Goal: Task Accomplishment & Management: Manage account settings

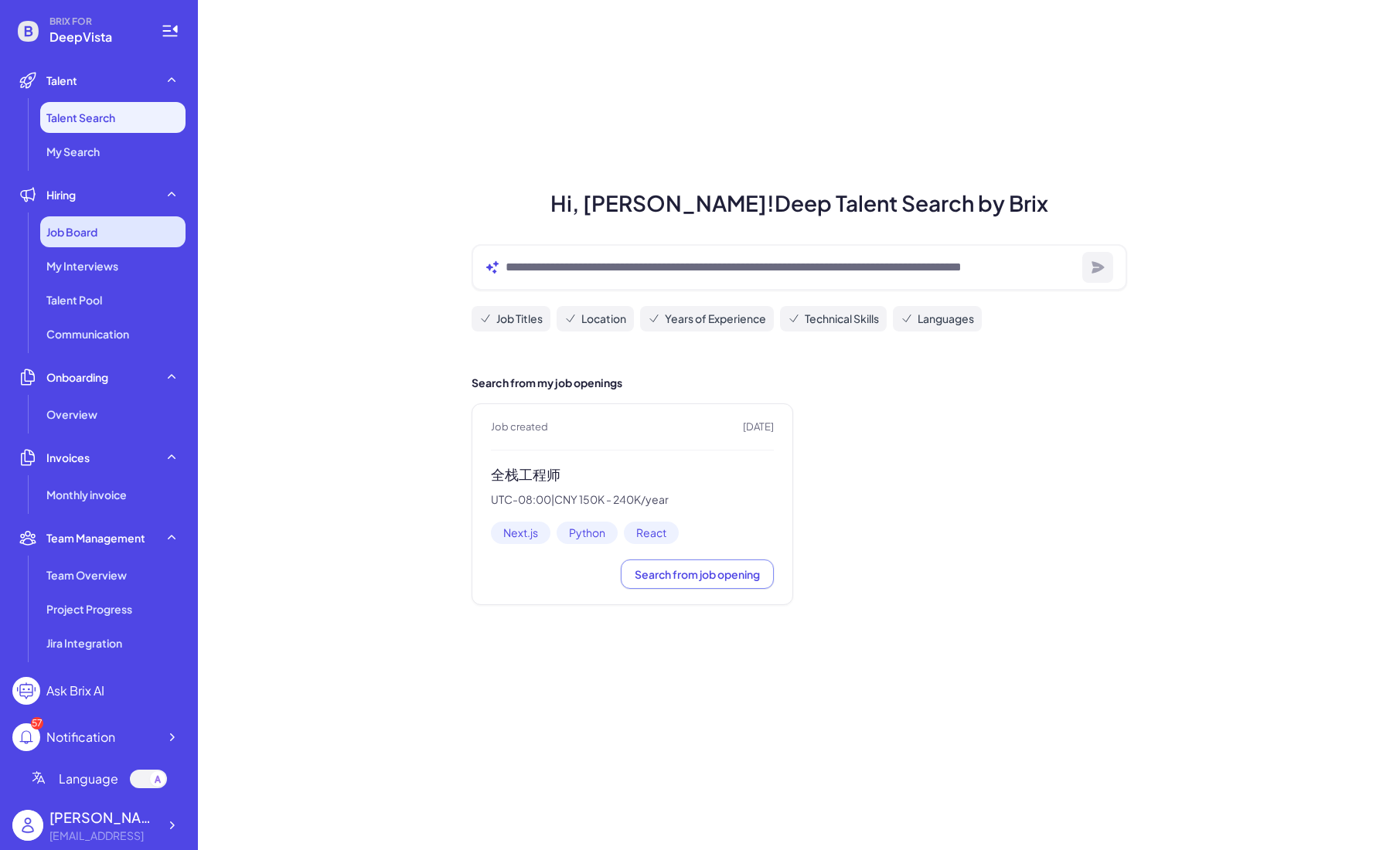
click at [63, 218] on div "Job Board" at bounding box center [113, 232] width 146 height 31
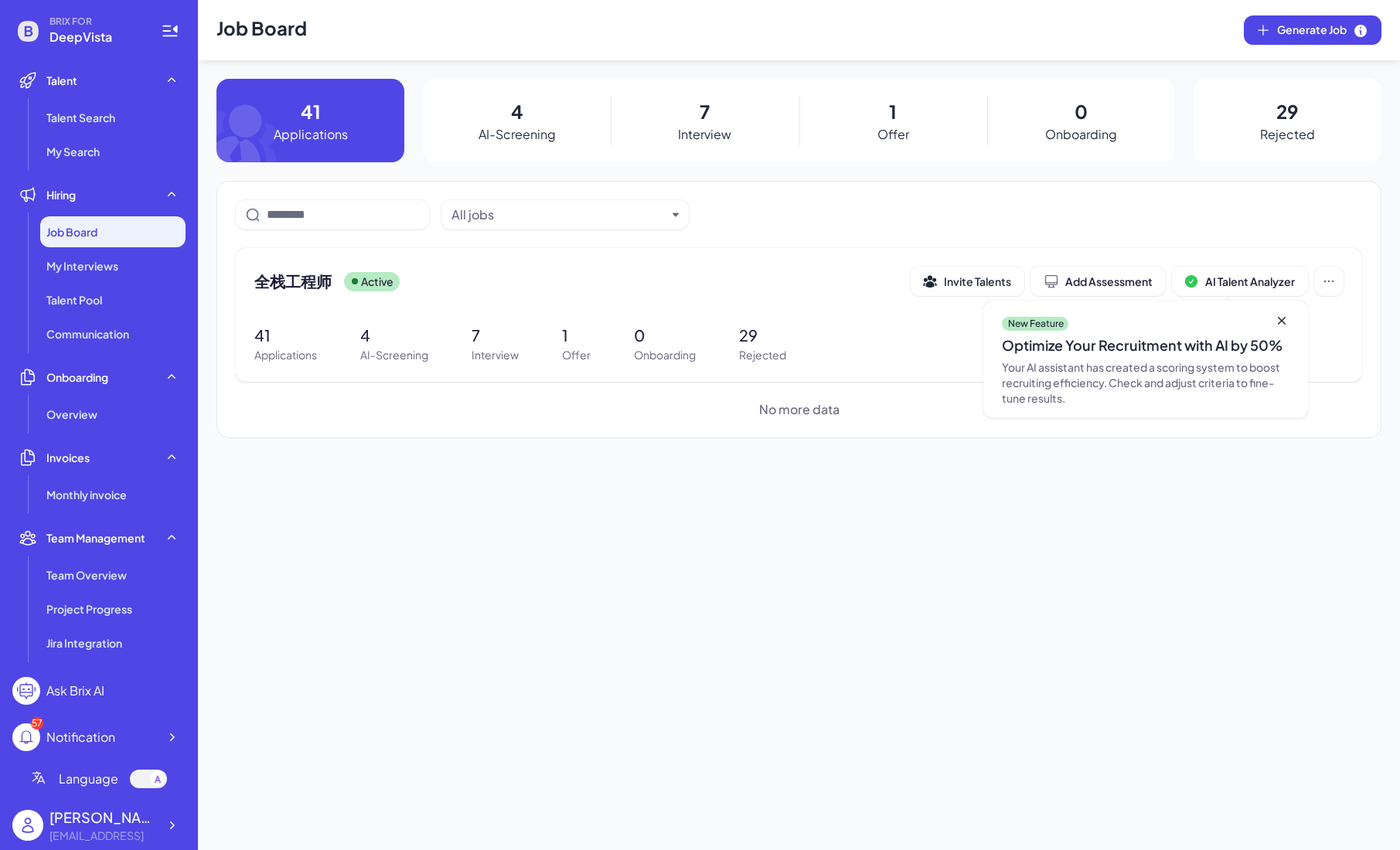
click at [528, 131] on p "AI-Screening" at bounding box center [516, 134] width 78 height 18
click at [704, 126] on p "Interview" at bounding box center [704, 134] width 54 height 18
click at [302, 289] on span "全栈工程师" at bounding box center [292, 281] width 78 height 22
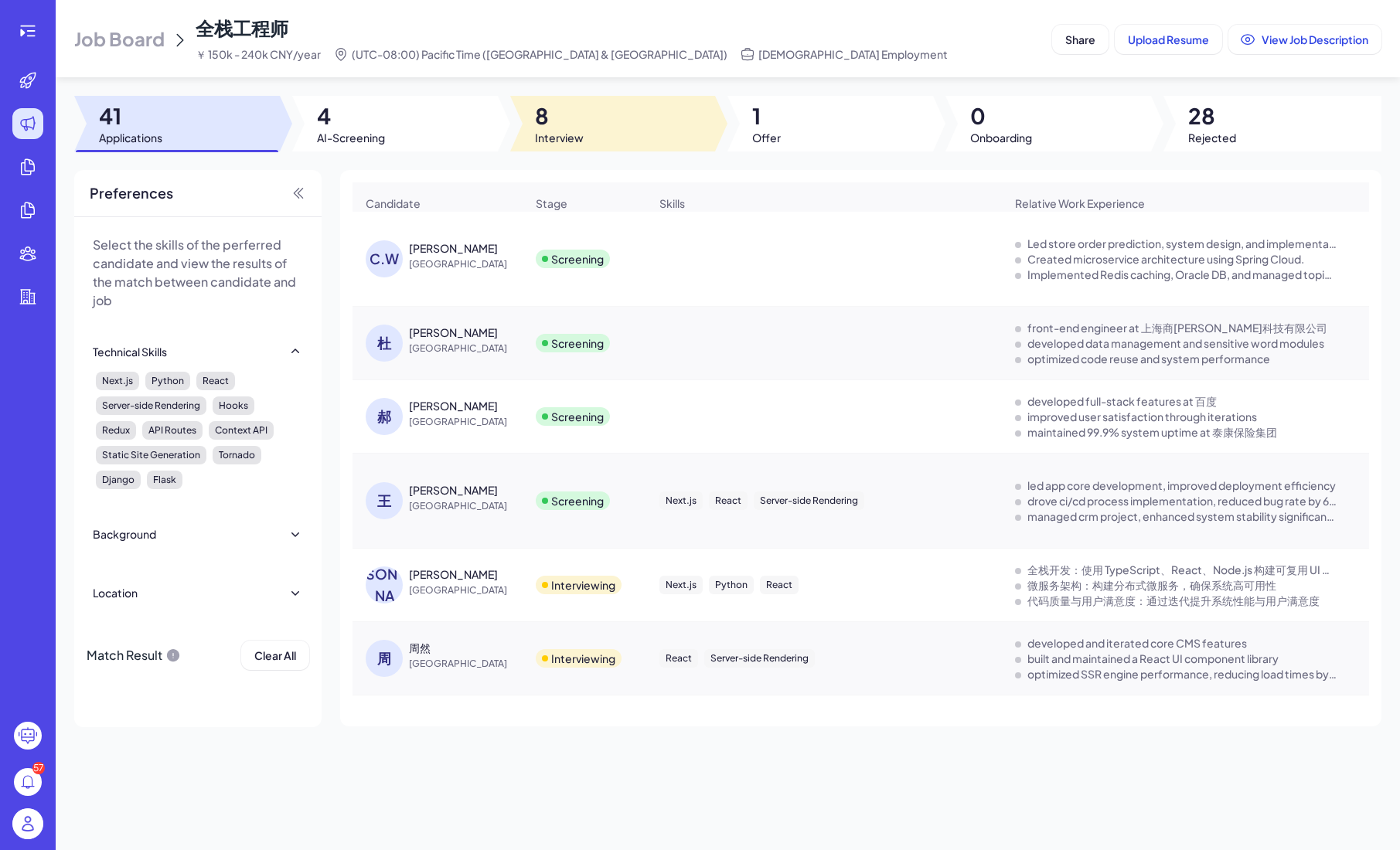
click at [534, 143] on div "8 Interview" at bounding box center [618, 124] width 218 height 56
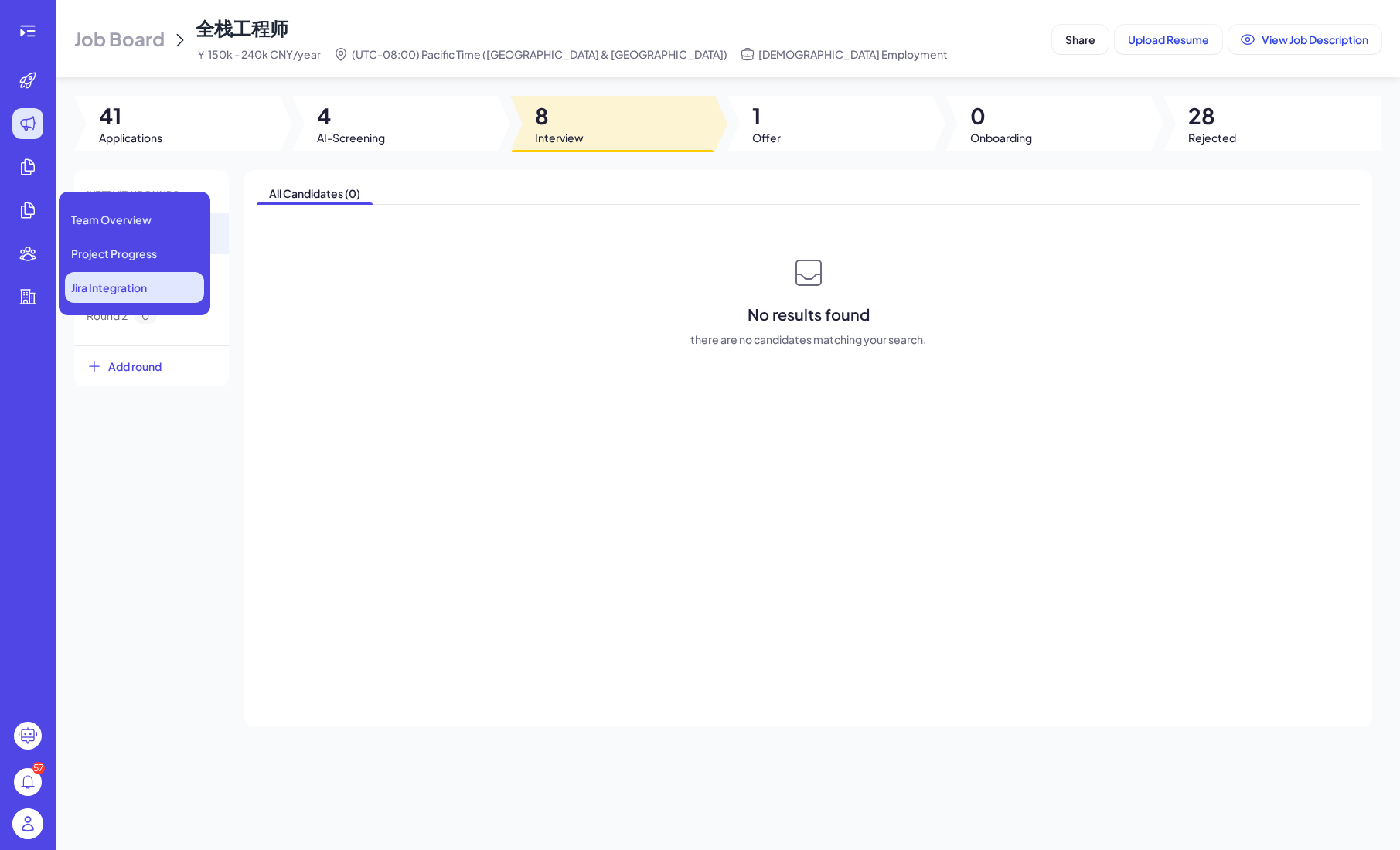
click at [90, 281] on span "Jira Integration" at bounding box center [108, 287] width 76 height 15
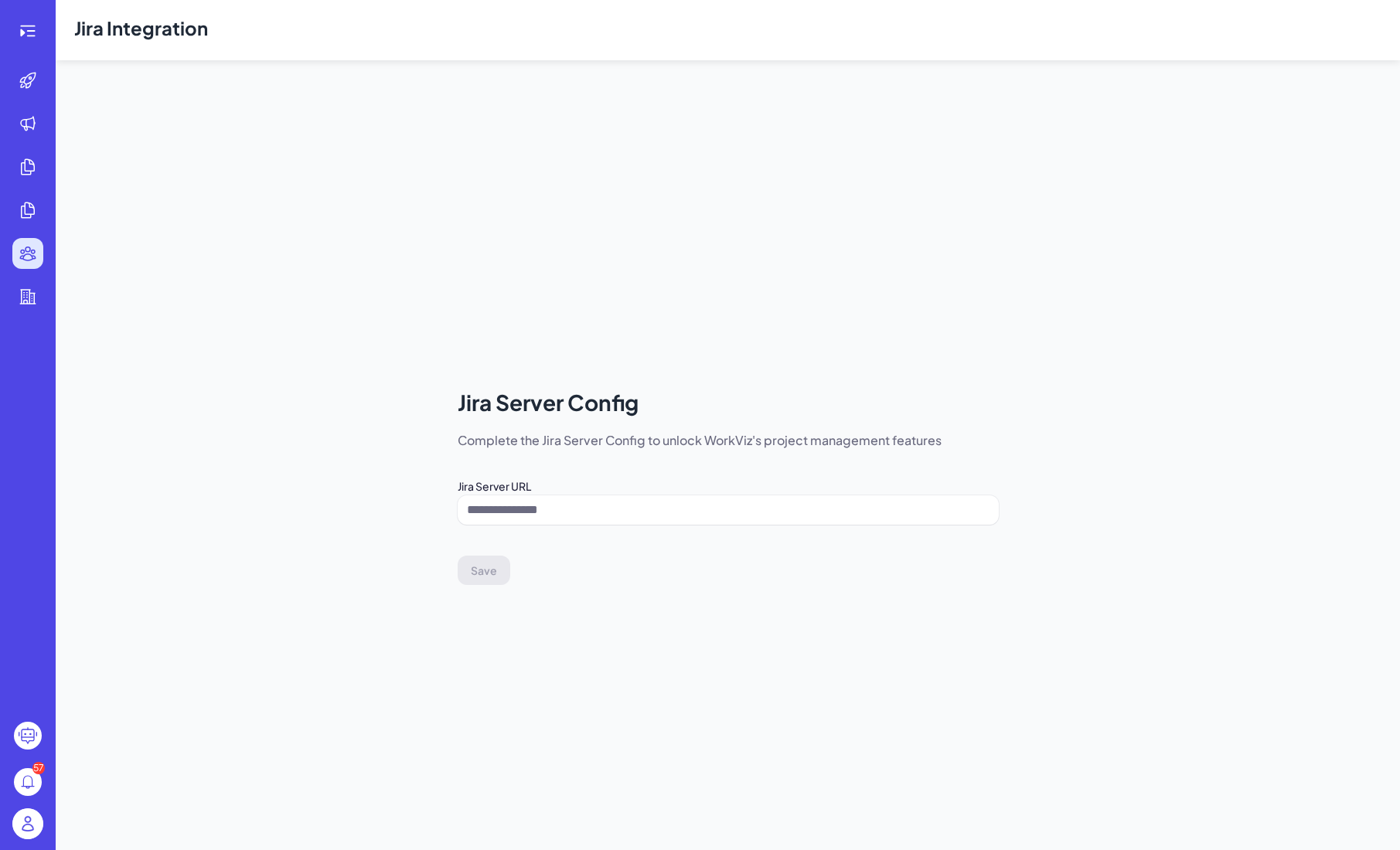
click at [28, 98] on ul at bounding box center [28, 387] width 50 height 645
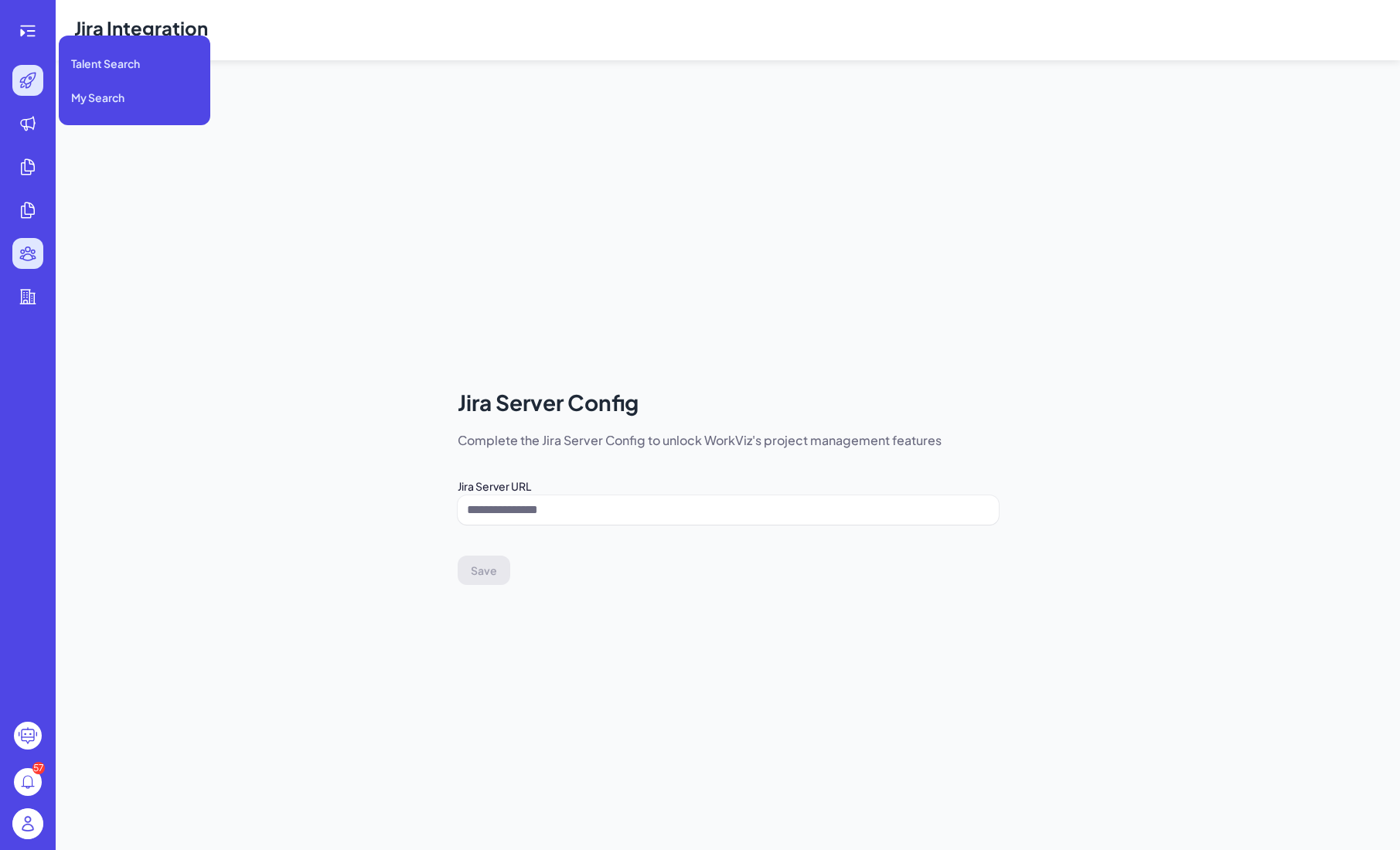
click at [30, 73] on icon at bounding box center [27, 80] width 18 height 18
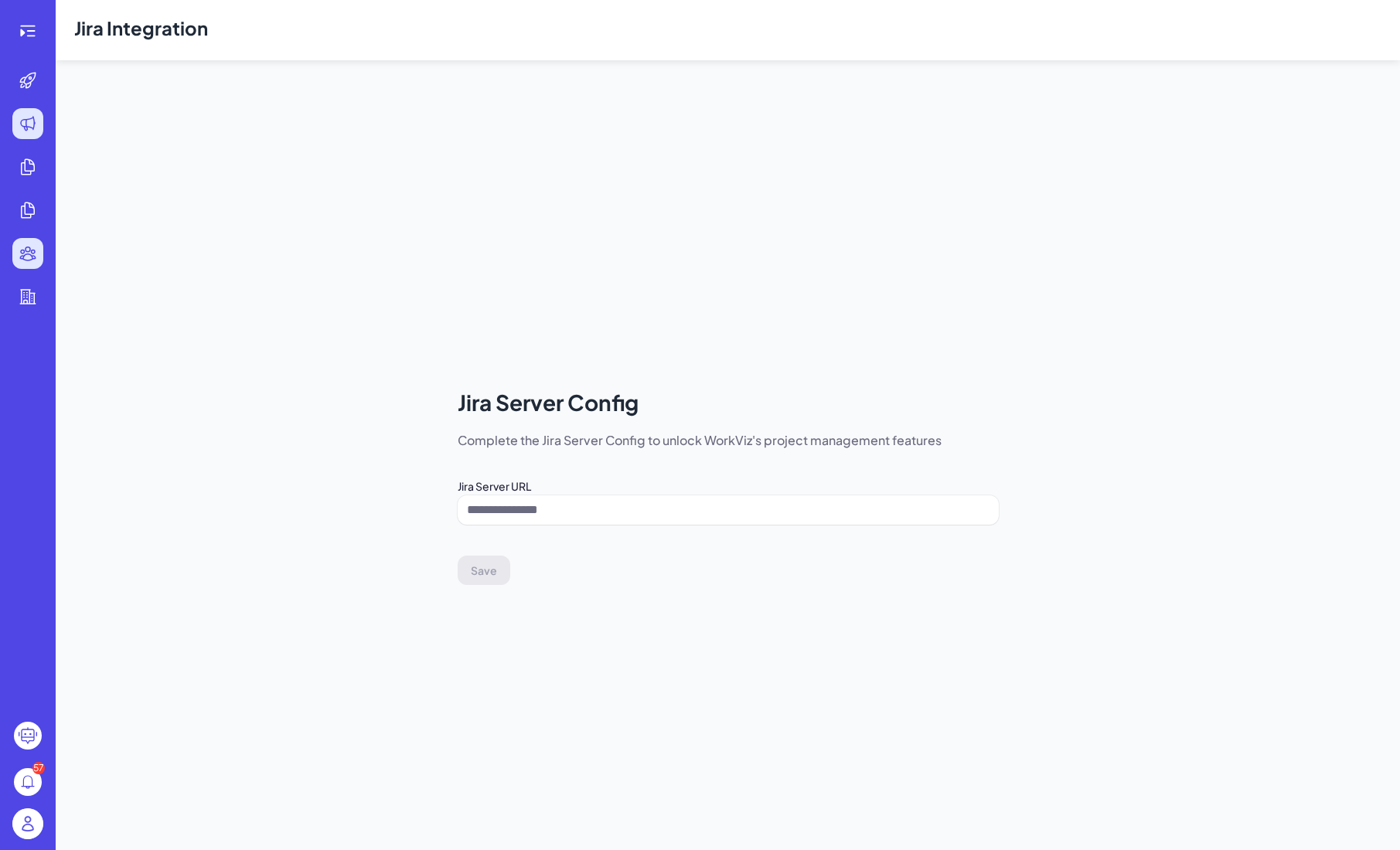
click at [25, 131] on icon at bounding box center [27, 123] width 18 height 18
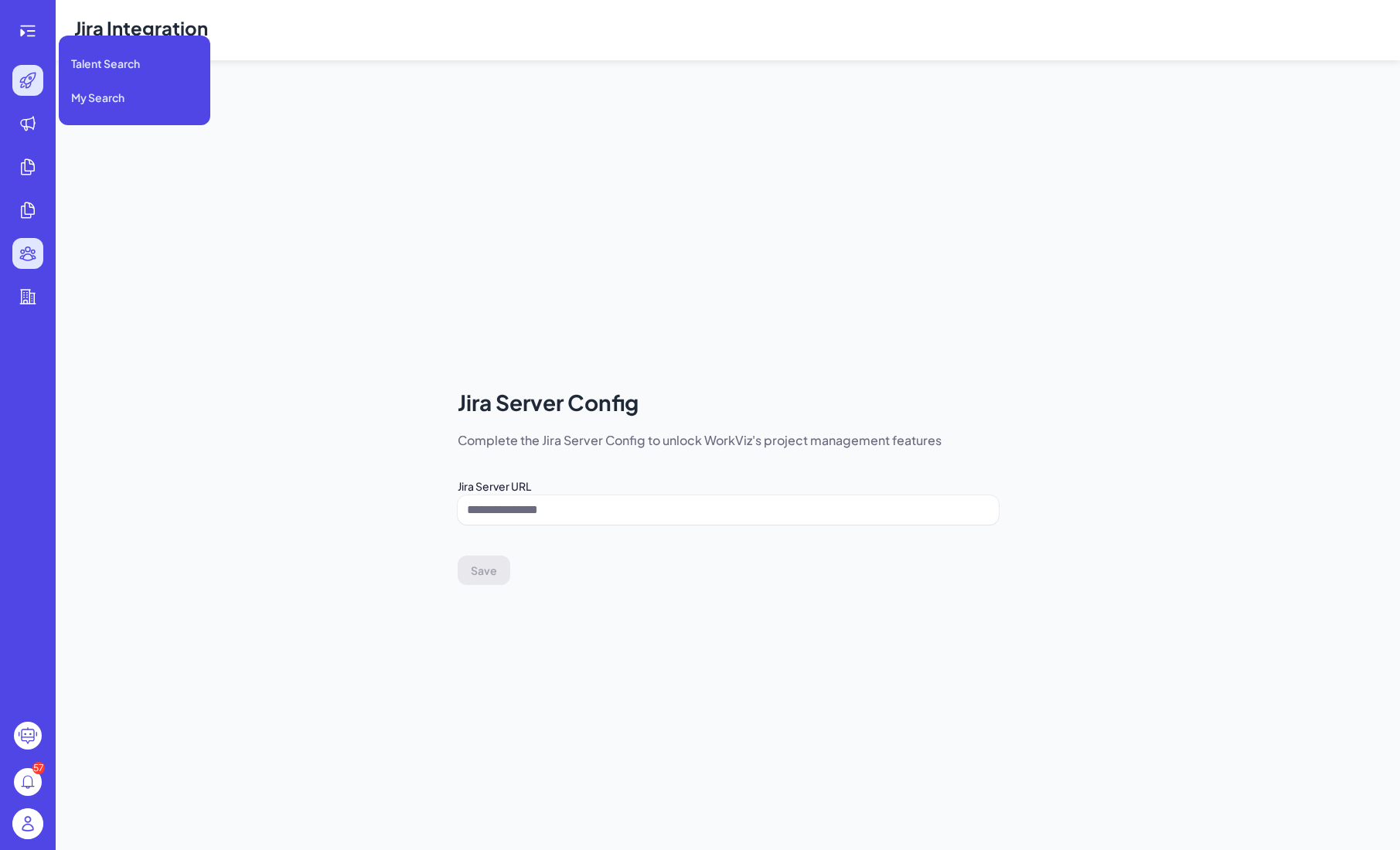
click at [23, 77] on icon at bounding box center [27, 80] width 18 height 18
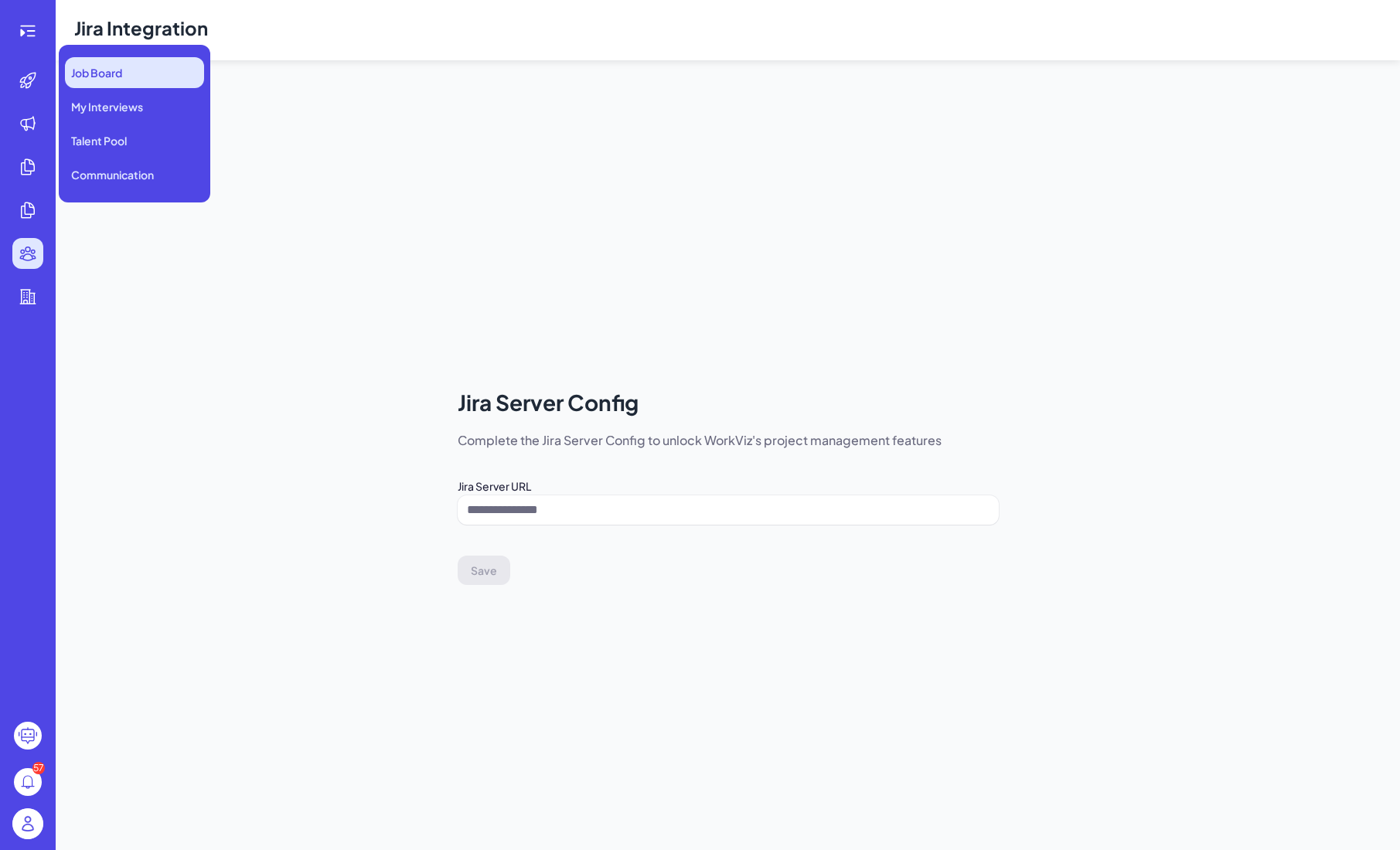
click at [105, 78] on span "Job Board" at bounding box center [96, 73] width 51 height 15
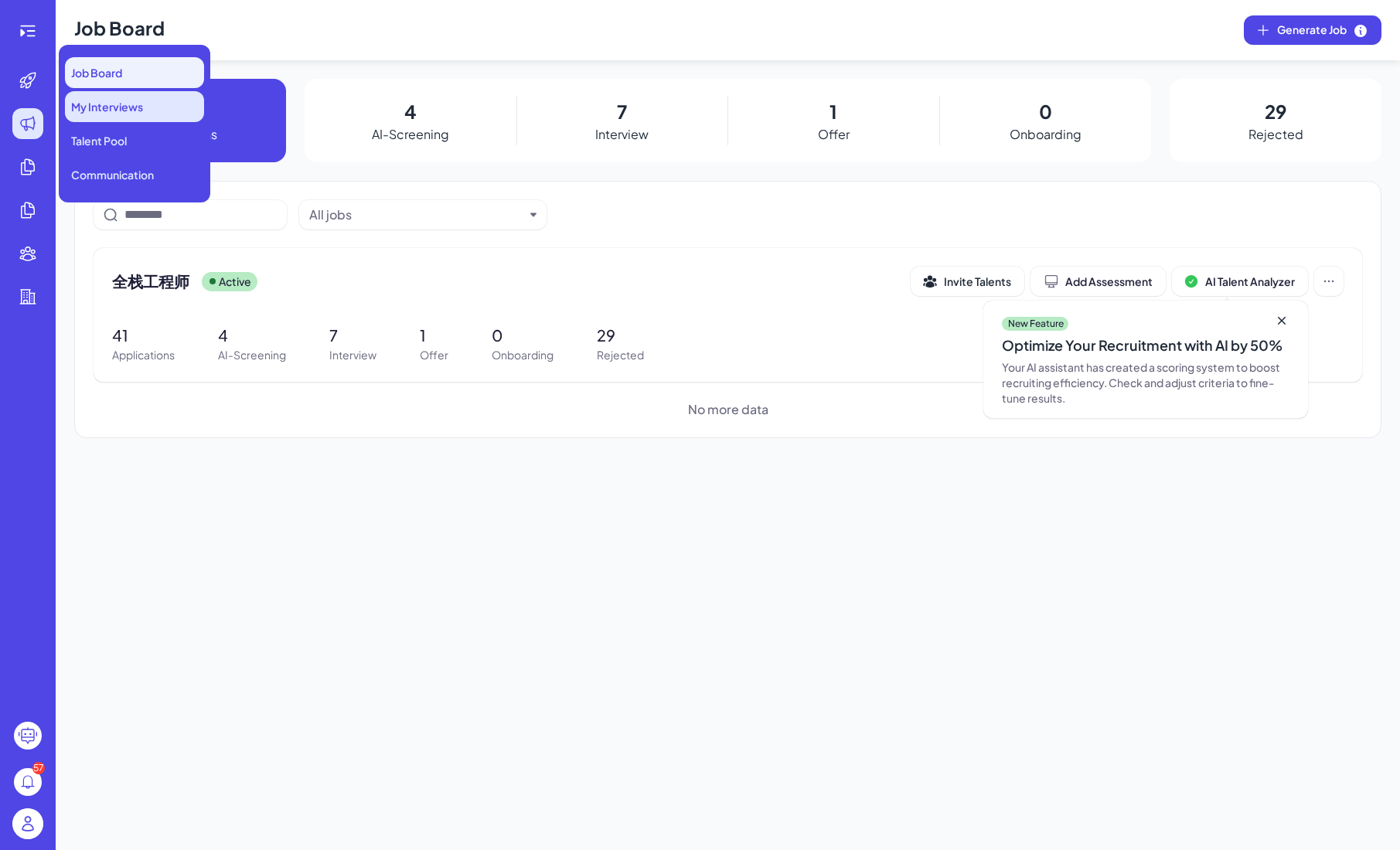
click at [107, 106] on span "My Interviews" at bounding box center [106, 106] width 72 height 15
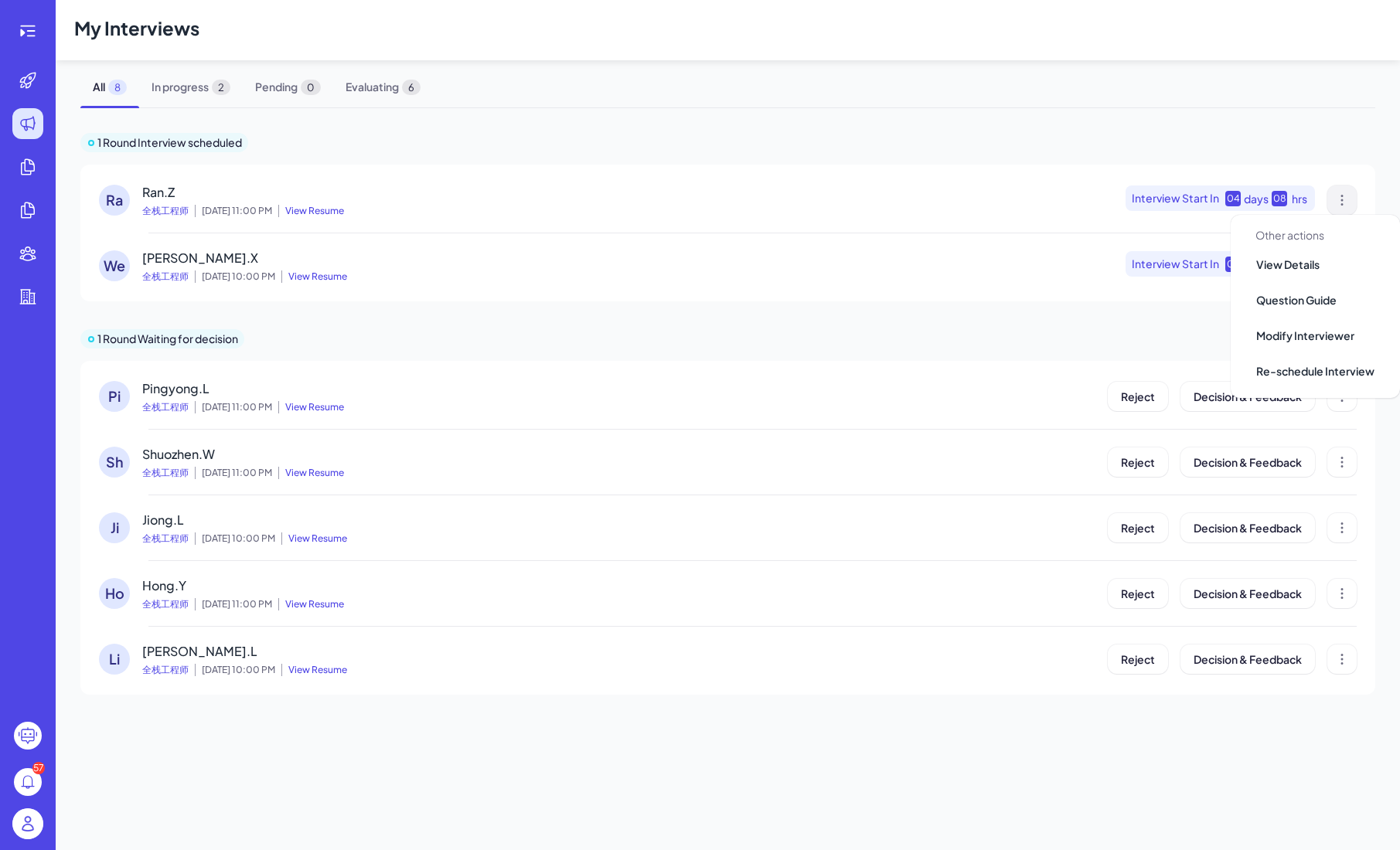
click at [1350, 195] on button at bounding box center [1342, 200] width 30 height 30
